Goal: Transaction & Acquisition: Purchase product/service

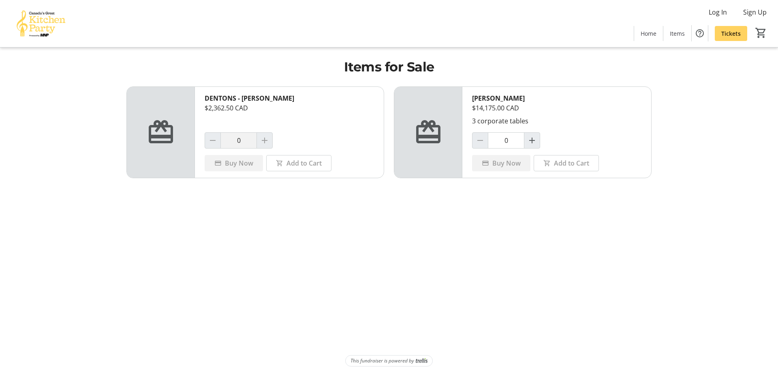
click at [506, 162] on div "Buy Now" at bounding box center [501, 163] width 58 height 16
click at [427, 134] on mat-icon at bounding box center [428, 132] width 29 height 29
click at [497, 100] on div "[PERSON_NAME]" at bounding box center [556, 98] width 169 height 10
drag, startPoint x: 437, startPoint y: 141, endPoint x: 452, endPoint y: 147, distance: 16.2
click at [438, 141] on mat-icon at bounding box center [428, 132] width 29 height 29
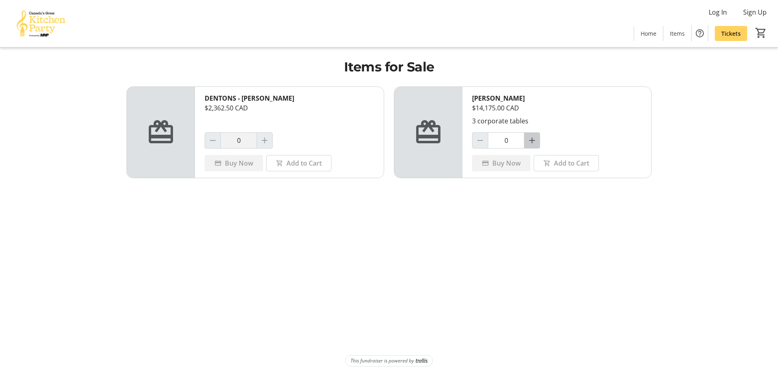
click at [532, 139] on mat-icon "Increment by one" at bounding box center [532, 140] width 10 height 10
type input "1"
click at [505, 161] on span "Buy Now" at bounding box center [507, 163] width 28 height 10
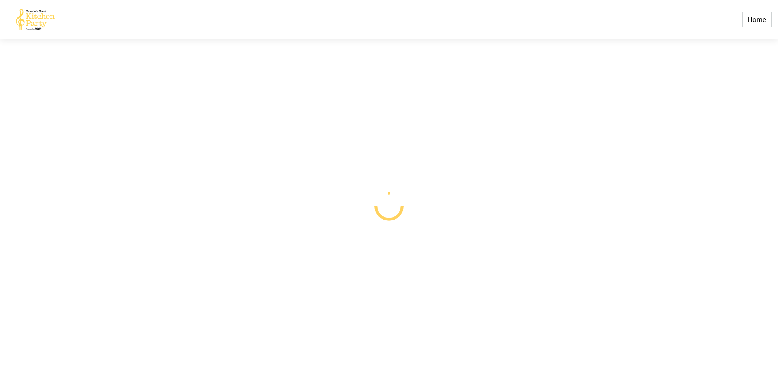
select select "CA"
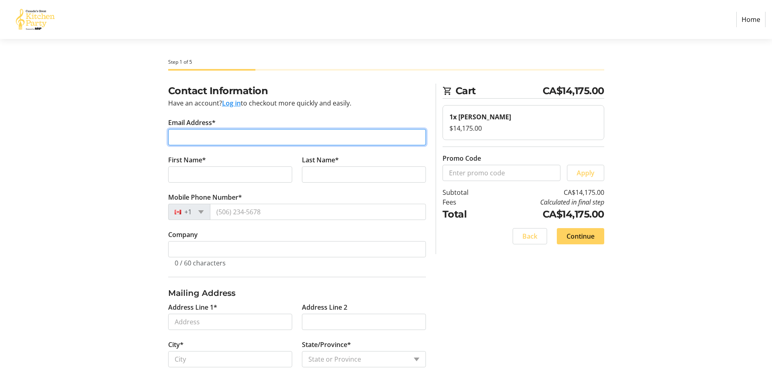
click at [202, 135] on input "Email Address*" at bounding box center [297, 137] width 258 height 16
type input "[EMAIL_ADDRESS][DOMAIN_NAME]"
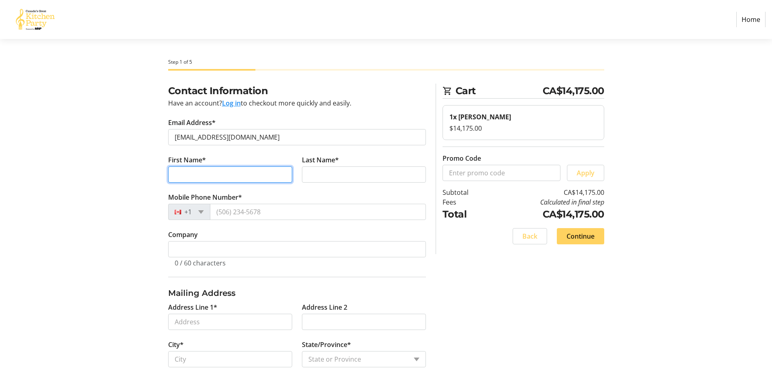
type input "[PERSON_NAME]"
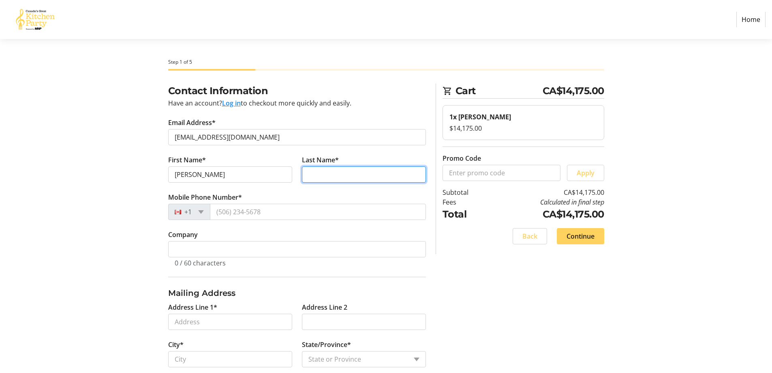
type input "Redekopp"
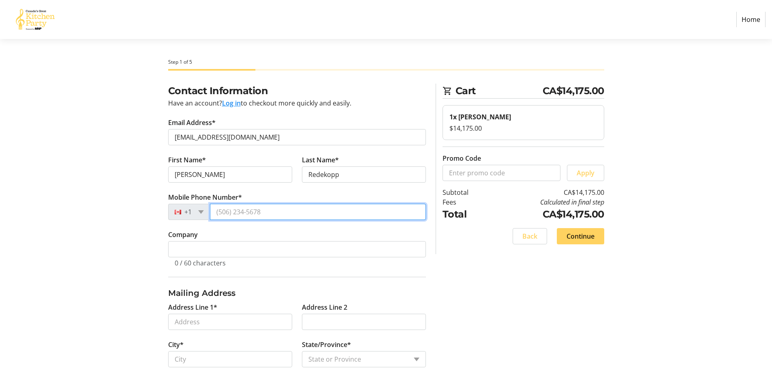
type input "[PHONE_NUMBER]"
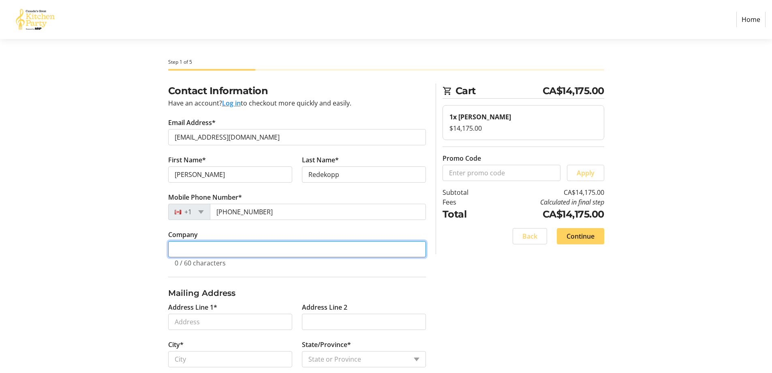
type input "Urban Enterprises Corp"
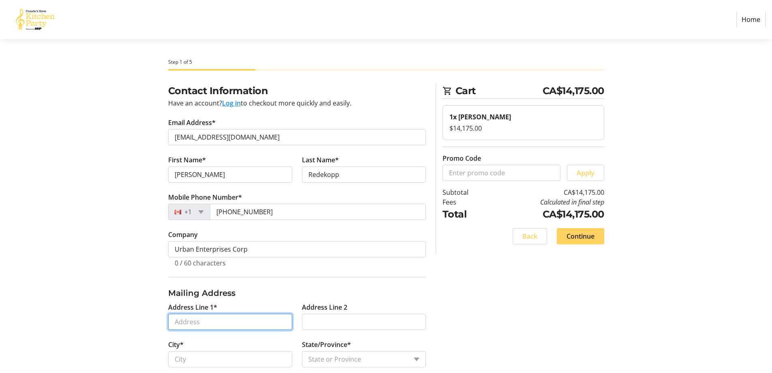
type input "[STREET_ADDRESS]"
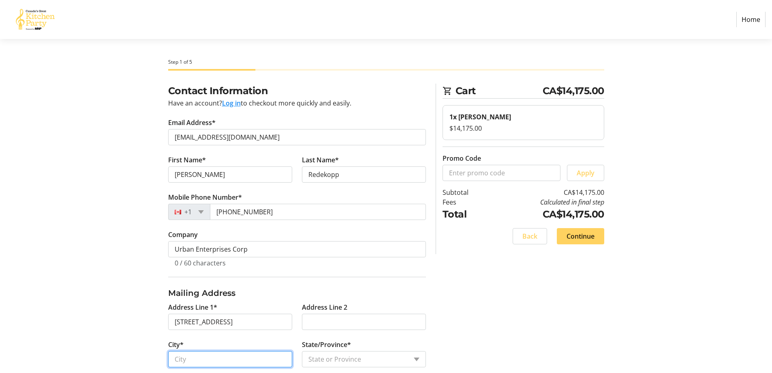
type input "[GEOGRAPHIC_DATA]"
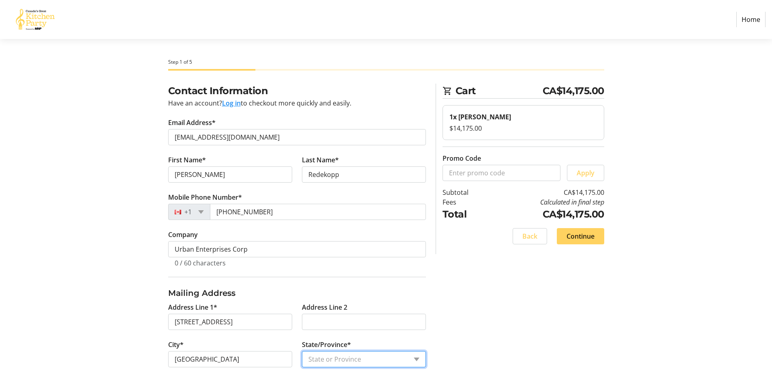
select select "AB"
type input "T3K 4X4"
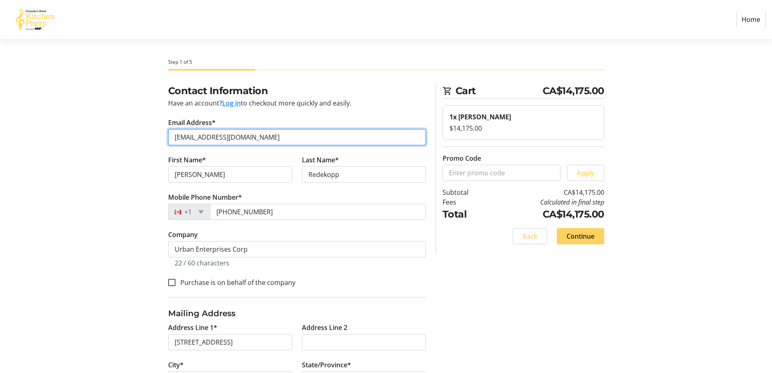
scroll to position [71, 0]
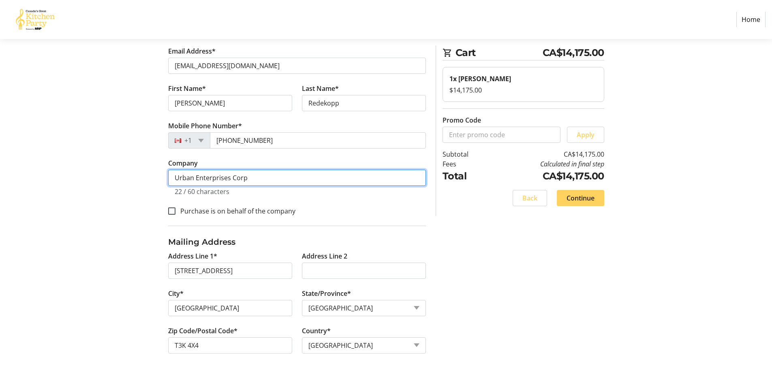
click at [248, 178] on input "Urban Enterprises Corp" at bounding box center [297, 177] width 258 height 16
type input "U"
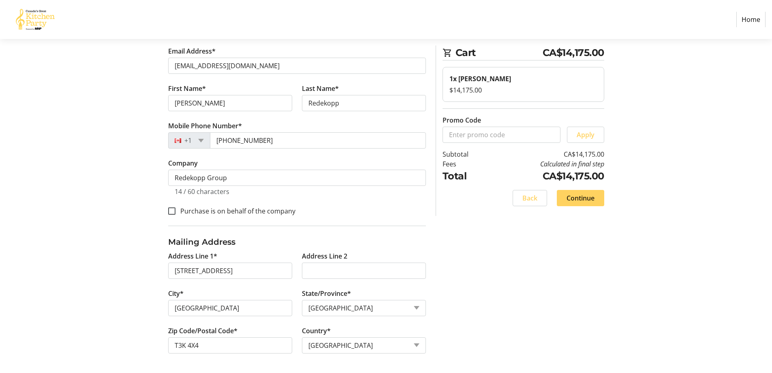
click at [429, 236] on div "Contact Information Have an account? Log in to checkout more quickly and easily…" at bounding box center [297, 192] width 268 height 360
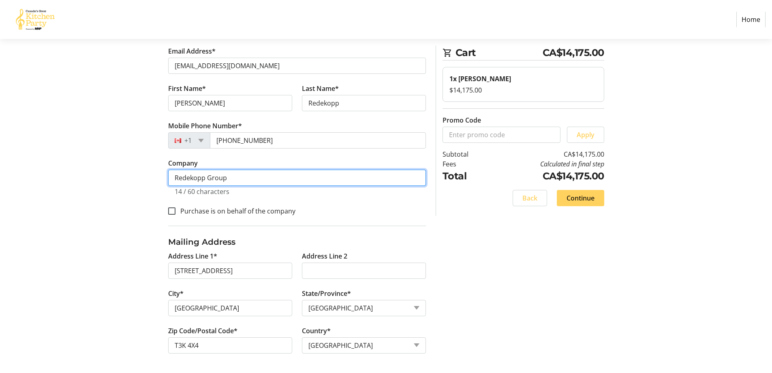
click at [252, 174] on input "Redekopp Group" at bounding box center [297, 177] width 258 height 16
type input "Redekopp Group-FBC"
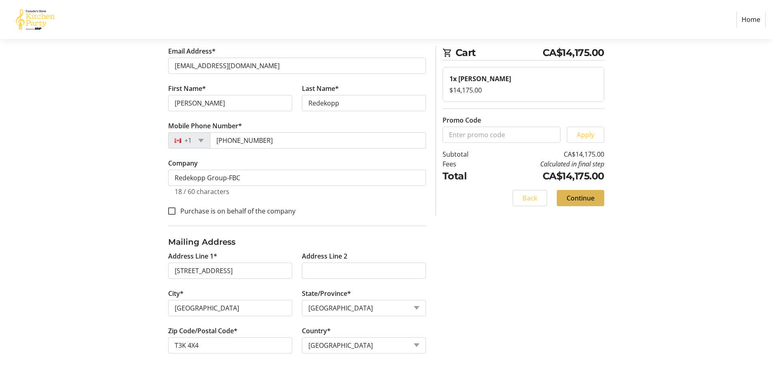
click at [575, 196] on span "Continue" at bounding box center [581, 198] width 28 height 10
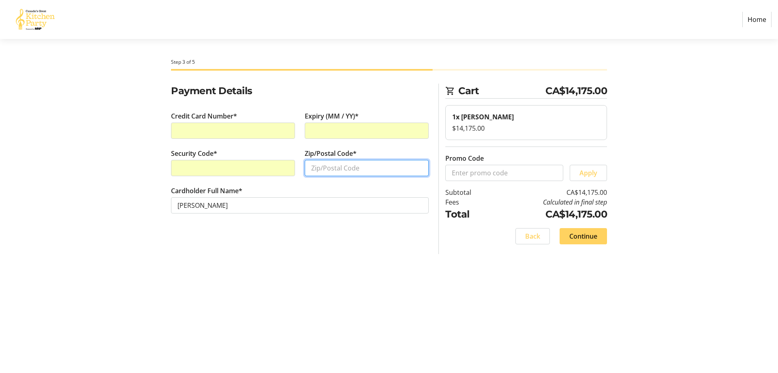
click at [332, 168] on input "Zip/Postal Code*" at bounding box center [367, 168] width 124 height 16
type input "T3K 4X4"
click at [585, 234] on span "Continue" at bounding box center [584, 236] width 28 height 10
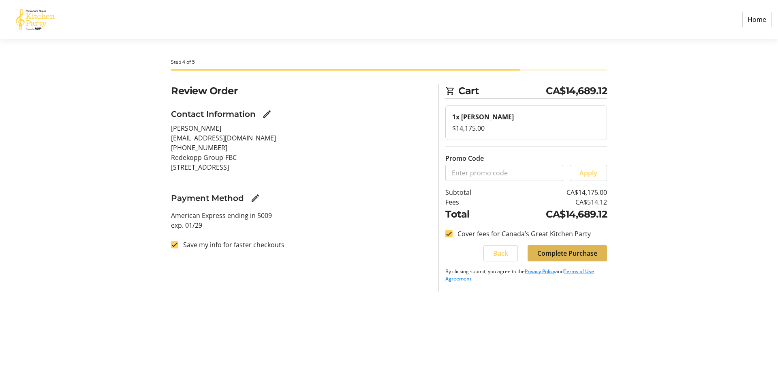
click at [571, 250] on span "Complete Purchase" at bounding box center [568, 253] width 60 height 10
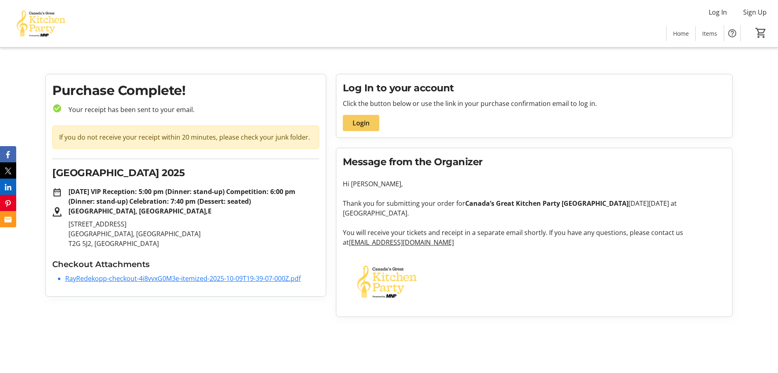
click at [362, 121] on span "Login" at bounding box center [361, 123] width 17 height 10
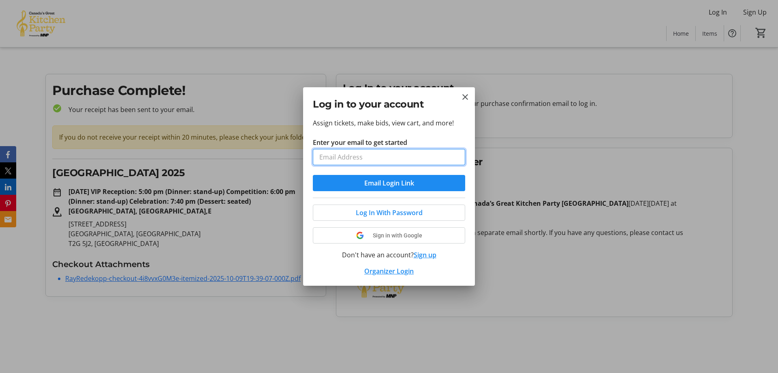
click at [377, 157] on input "Enter your email to get started" at bounding box center [389, 157] width 152 height 16
type input "[EMAIL_ADDRESS][DOMAIN_NAME]"
click at [381, 210] on span "Log In With Password" at bounding box center [389, 213] width 67 height 10
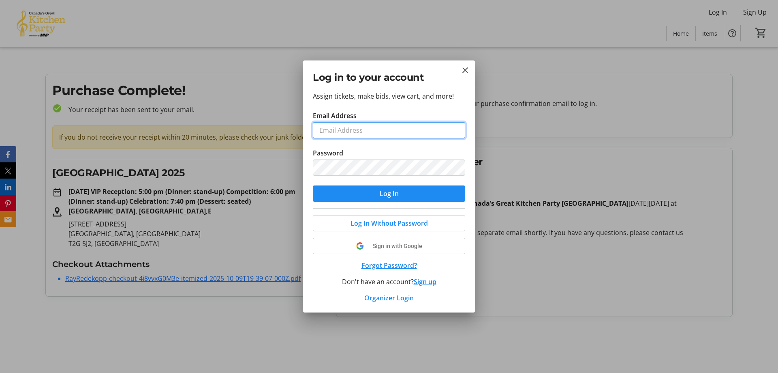
click at [358, 132] on input "Email Address" at bounding box center [389, 130] width 152 height 16
type input "[EMAIL_ADDRESS][DOMAIN_NAME]"
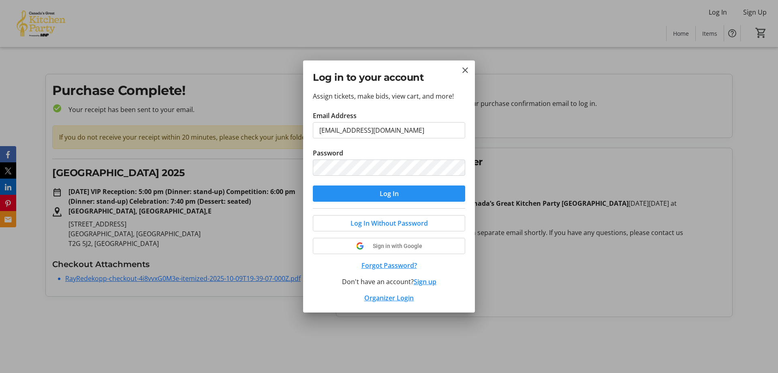
click at [387, 193] on span "Log In" at bounding box center [389, 194] width 19 height 10
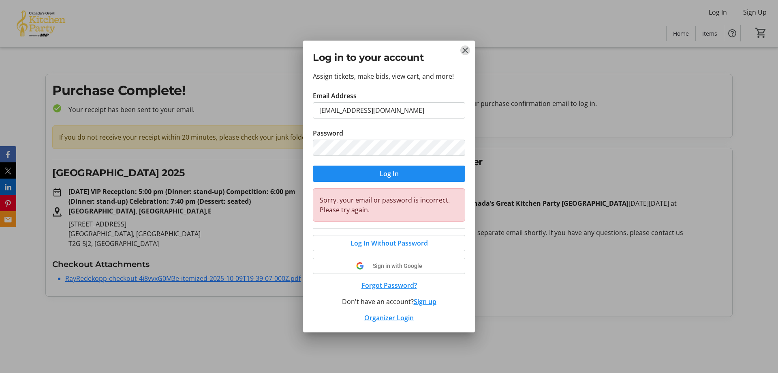
click at [464, 49] on mat-icon "Close" at bounding box center [466, 50] width 10 height 10
